Goal: Find contact information: Find contact information

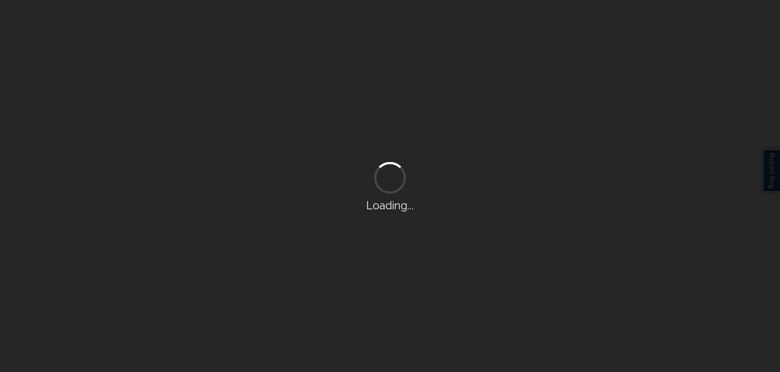
click at [285, 59] on div "Loading..." at bounding box center [390, 186] width 780 height 372
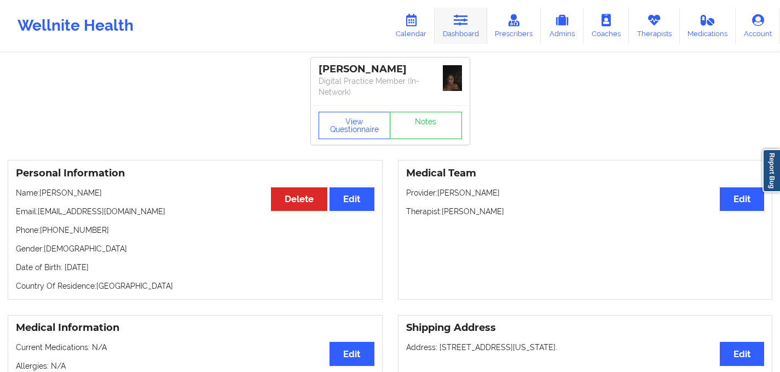
click at [457, 29] on link "Dashboard" at bounding box center [460, 26] width 53 height 36
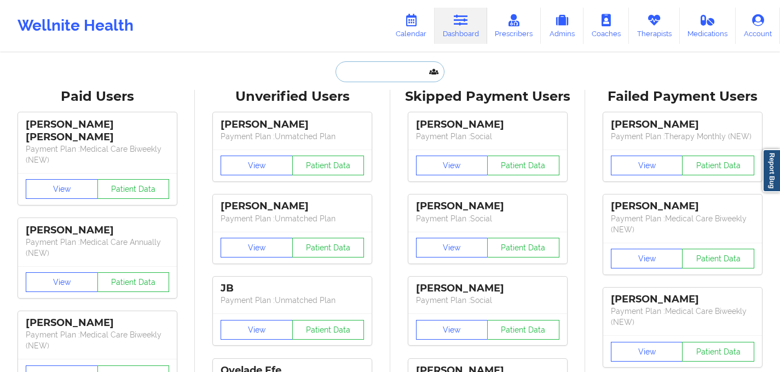
click at [369, 80] on input "text" at bounding box center [389, 71] width 108 height 21
paste input "[DATE]"
type input "[DATE]"
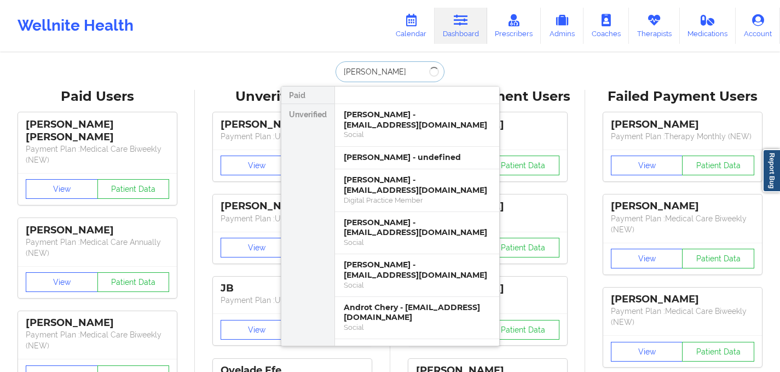
type input "[PERSON_NAME]"
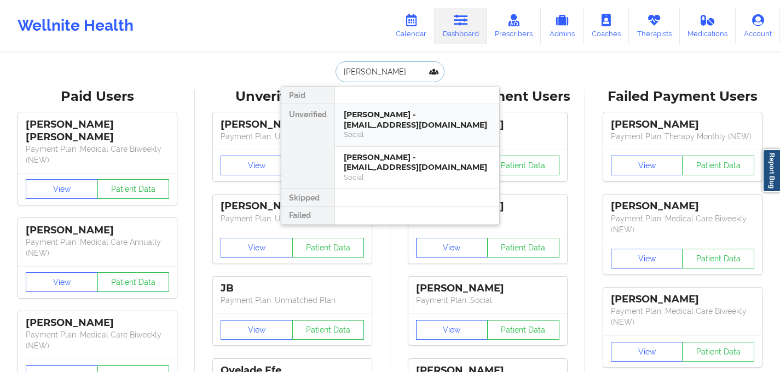
click at [382, 112] on div "[PERSON_NAME] - [EMAIL_ADDRESS][DOMAIN_NAME]" at bounding box center [417, 119] width 147 height 20
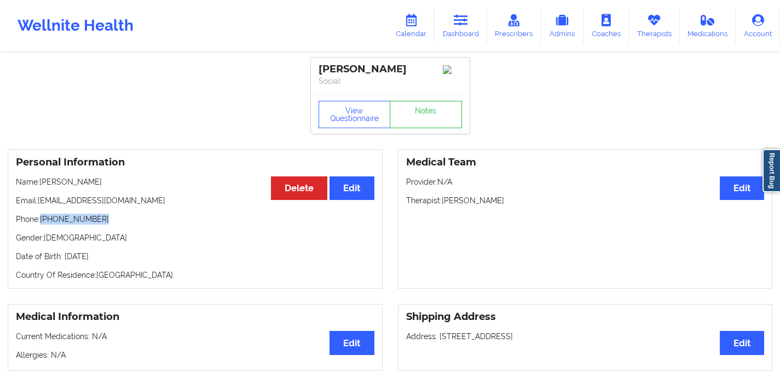
drag, startPoint x: 42, startPoint y: 222, endPoint x: 108, endPoint y: 224, distance: 66.2
click at [108, 224] on p "Phone: [PHONE_NUMBER]" at bounding box center [195, 218] width 358 height 11
copy p "[PHONE_NUMBER]"
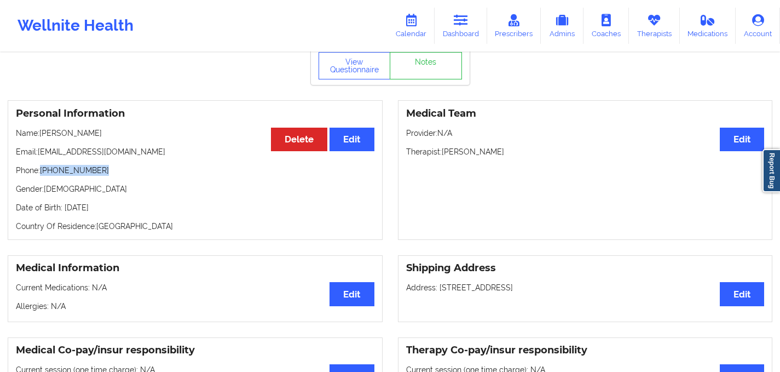
drag, startPoint x: 439, startPoint y: 291, endPoint x: 584, endPoint y: 298, distance: 145.7
click at [584, 298] on div "Shipping Address Edit Address: [STREET_ADDRESS]" at bounding box center [585, 288] width 375 height 67
copy p "[STREET_ADDRESS]"
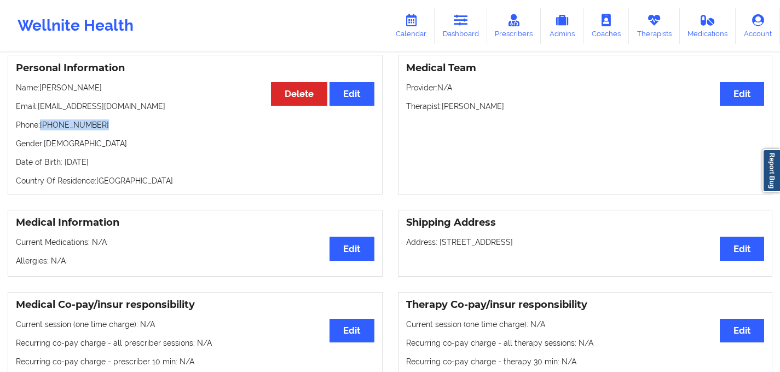
scroll to position [95, 0]
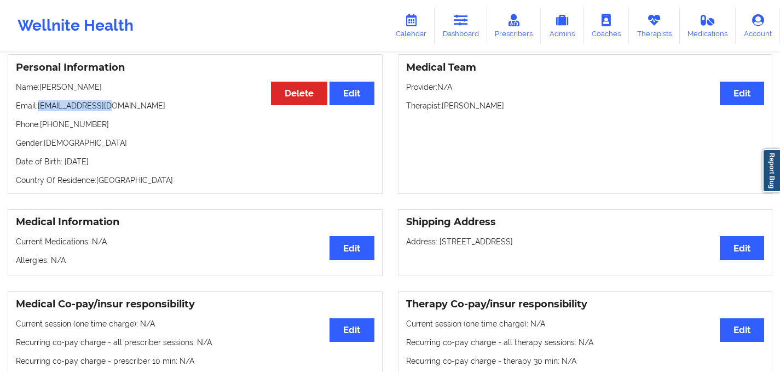
drag, startPoint x: 113, startPoint y: 107, endPoint x: 39, endPoint y: 105, distance: 73.9
click at [39, 106] on p "Email: [EMAIL_ADDRESS][DOMAIN_NAME]" at bounding box center [195, 105] width 358 height 11
copy p "[EMAIL_ADDRESS][DOMAIN_NAME]"
